Goal: Information Seeking & Learning: Learn about a topic

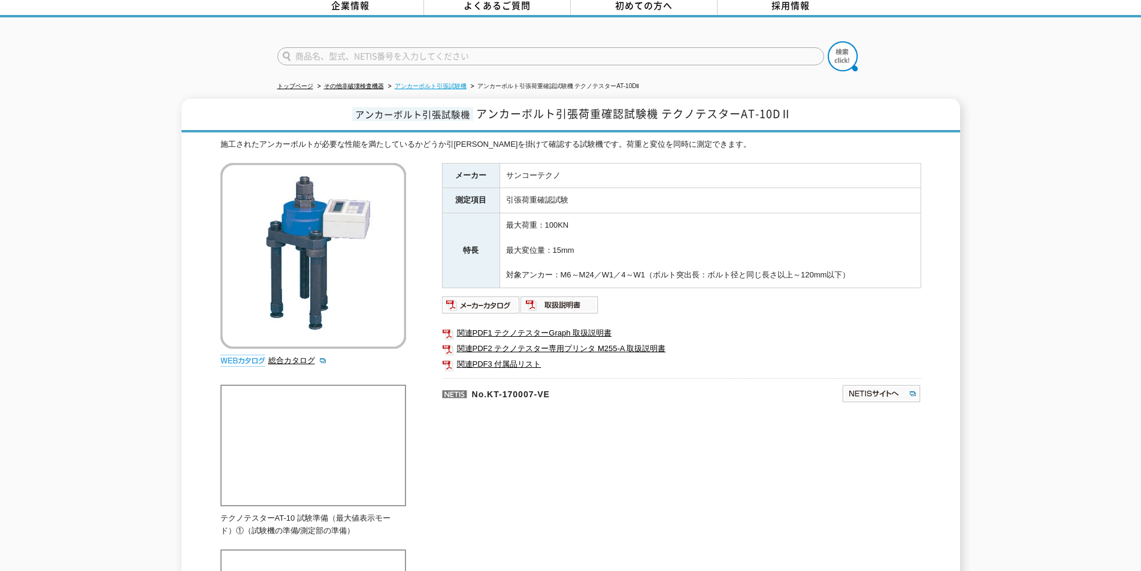
click at [435, 83] on link "アンカーボルト引張試験機" at bounding box center [431, 86] width 72 height 7
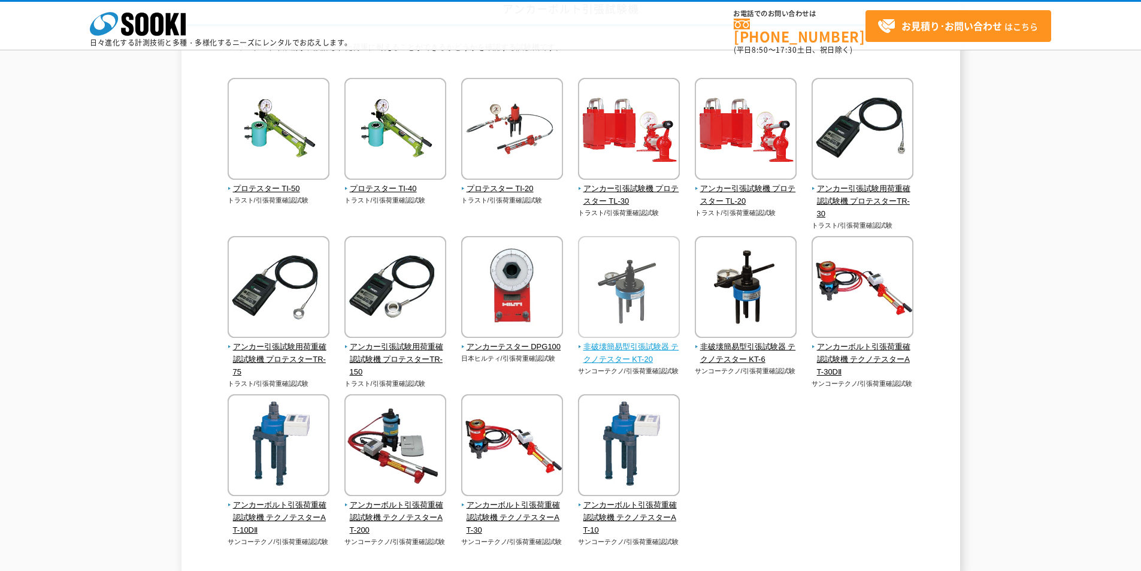
scroll to position [120, 0]
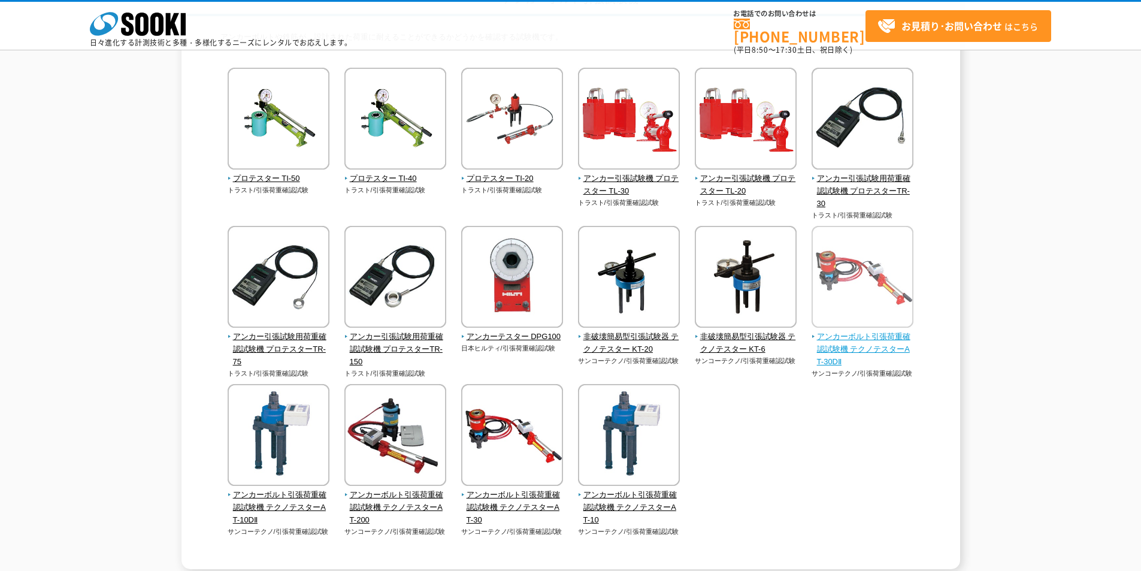
click at [859, 342] on span "アンカーボルト引張荷重確認試験機 テクノテスターAT-30DⅡ" at bounding box center [863, 349] width 102 height 37
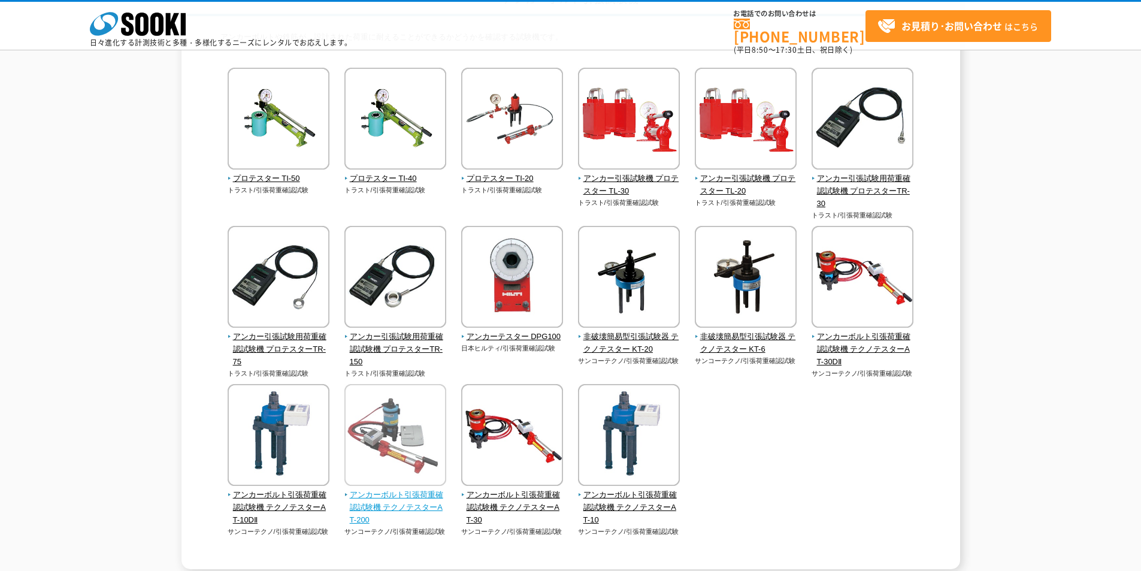
click at [377, 498] on span "アンカーボルト引張荷重確認試験機 テクノテスターAT-200" at bounding box center [395, 507] width 102 height 37
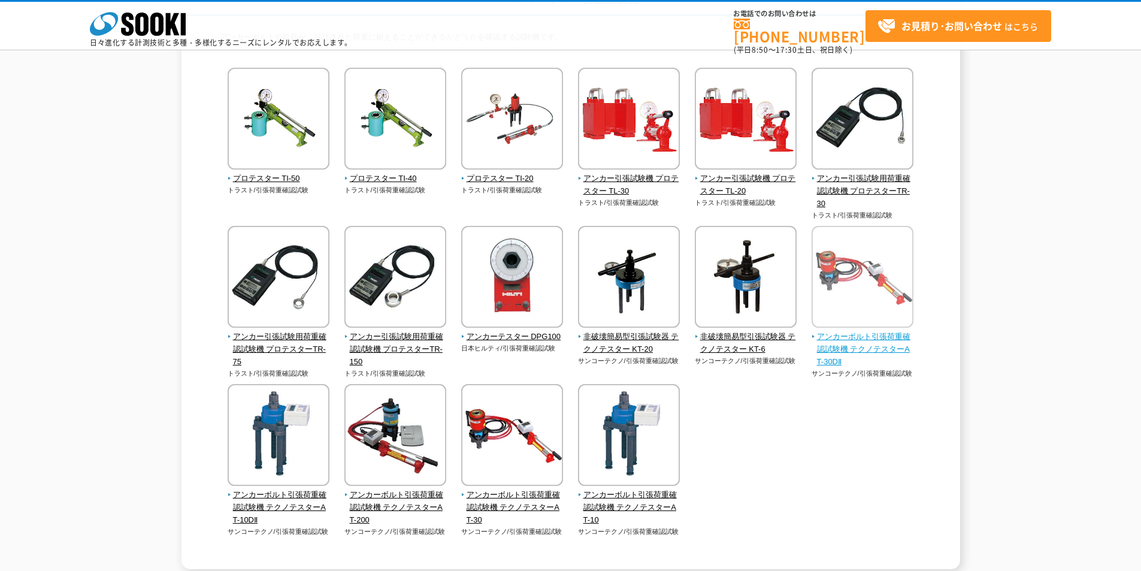
click at [848, 337] on span "アンカーボルト引張荷重確認試験機 テクノテスターAT-30DⅡ" at bounding box center [863, 349] width 102 height 37
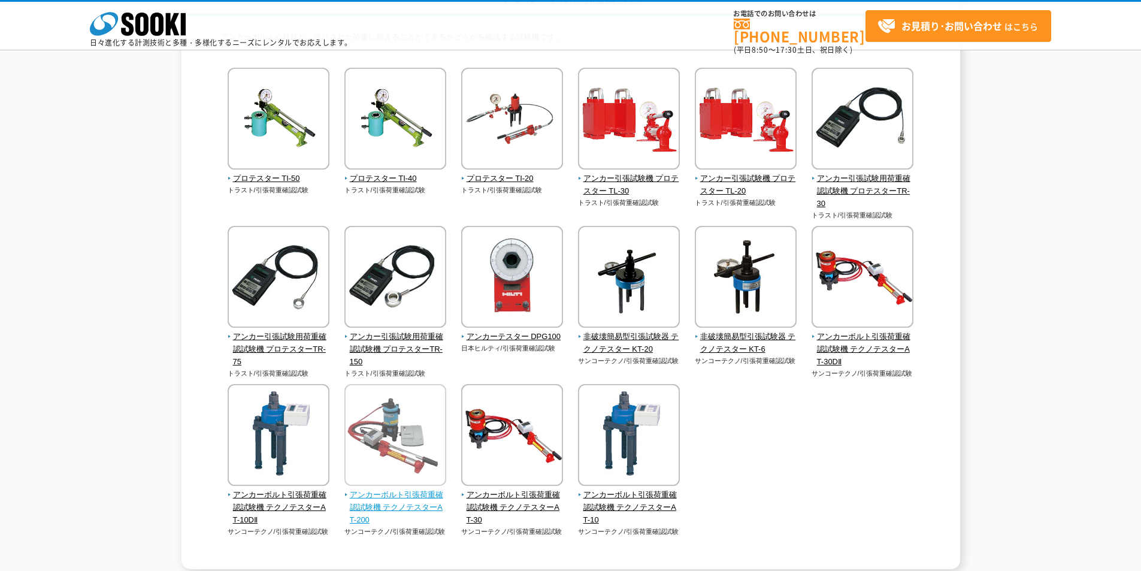
click at [377, 499] on span "アンカーボルト引張荷重確認試験機 テクノテスターAT-200" at bounding box center [395, 507] width 102 height 37
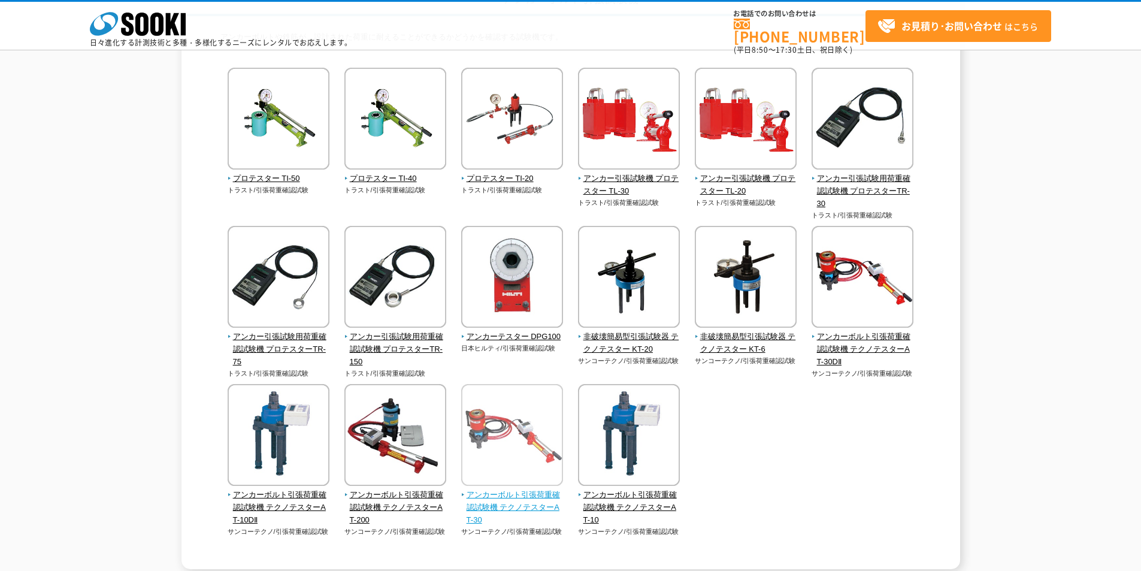
click at [513, 506] on span "アンカーボルト引張荷重確認試験機 テクノテスターAT-30" at bounding box center [512, 507] width 102 height 37
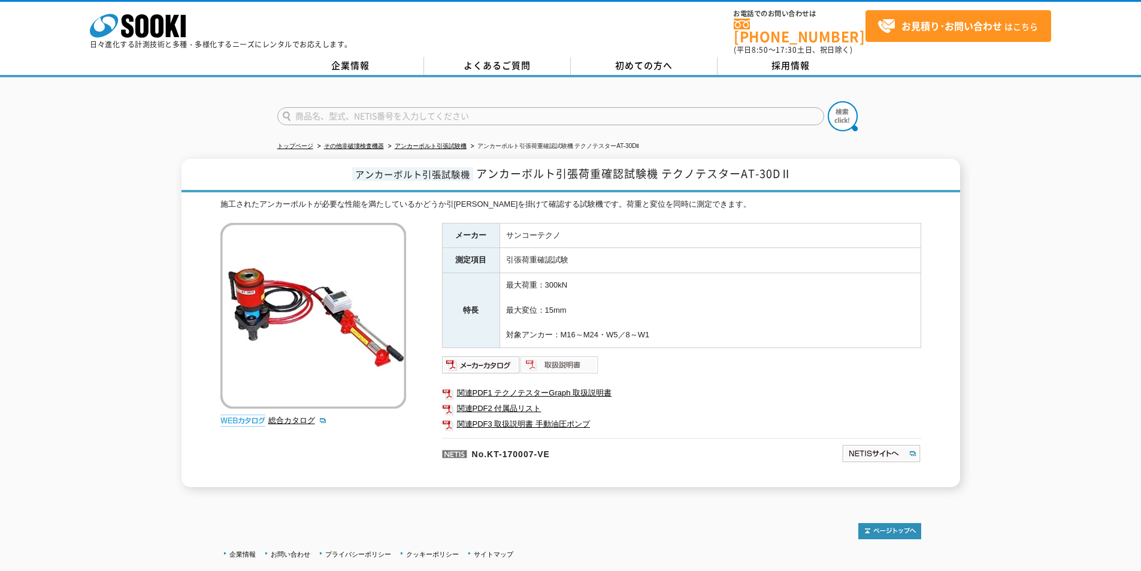
click at [554, 356] on img at bounding box center [560, 364] width 78 height 19
click at [476, 346] on div "メーカー サンコーテクノ 測定項目 引張荷重確認試験 特長 最大荷重：300kN 最大変位：15mm 対象アンカー：M16～M24・W5／8～W1 関連PDF…" at bounding box center [681, 355] width 479 height 265
click at [465, 356] on img at bounding box center [481, 364] width 78 height 19
click at [499, 401] on link "関連PDF2 付属品リスト" at bounding box center [681, 409] width 479 height 16
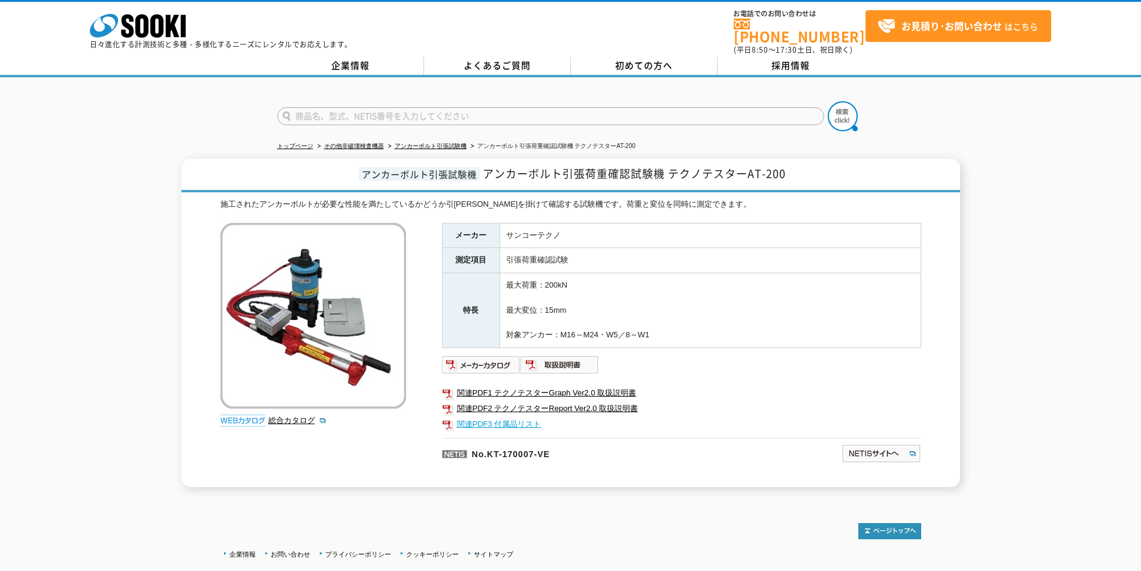
click at [502, 416] on link "関連PDF3 付属品リスト" at bounding box center [681, 424] width 479 height 16
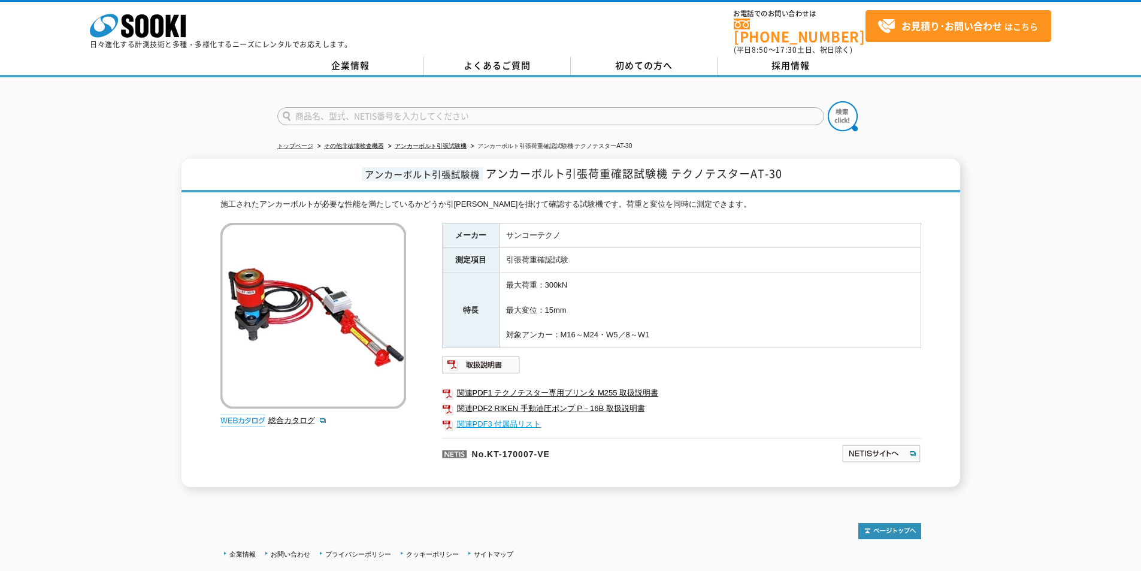
click at [495, 416] on link "関連PDF3 付属品リスト" at bounding box center [681, 424] width 479 height 16
click at [292, 416] on link "総合カタログ" at bounding box center [297, 420] width 59 height 9
